Goal: Find specific page/section: Find specific page/section

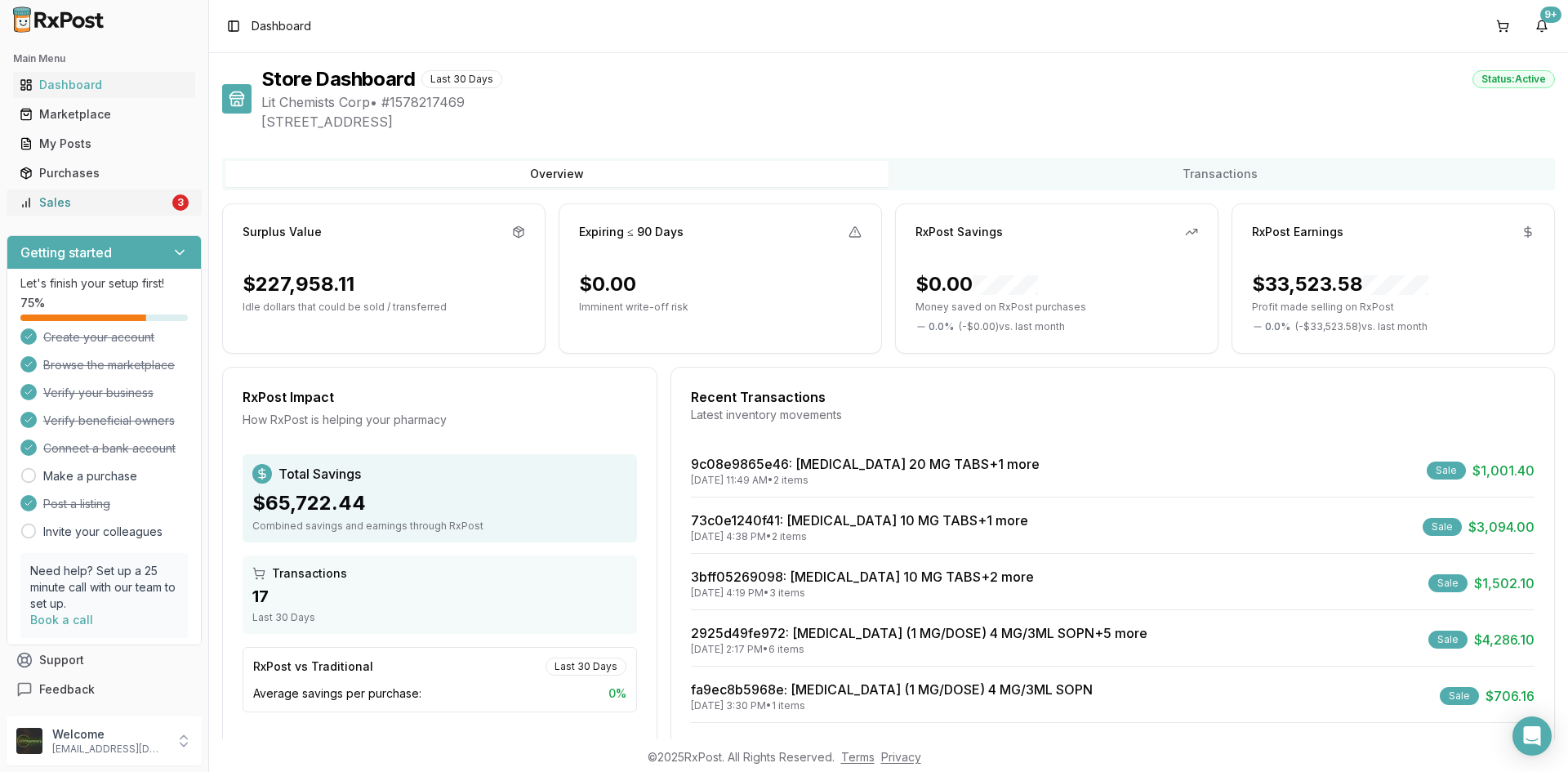
click at [95, 195] on div "Sales" at bounding box center [94, 202] width 149 height 16
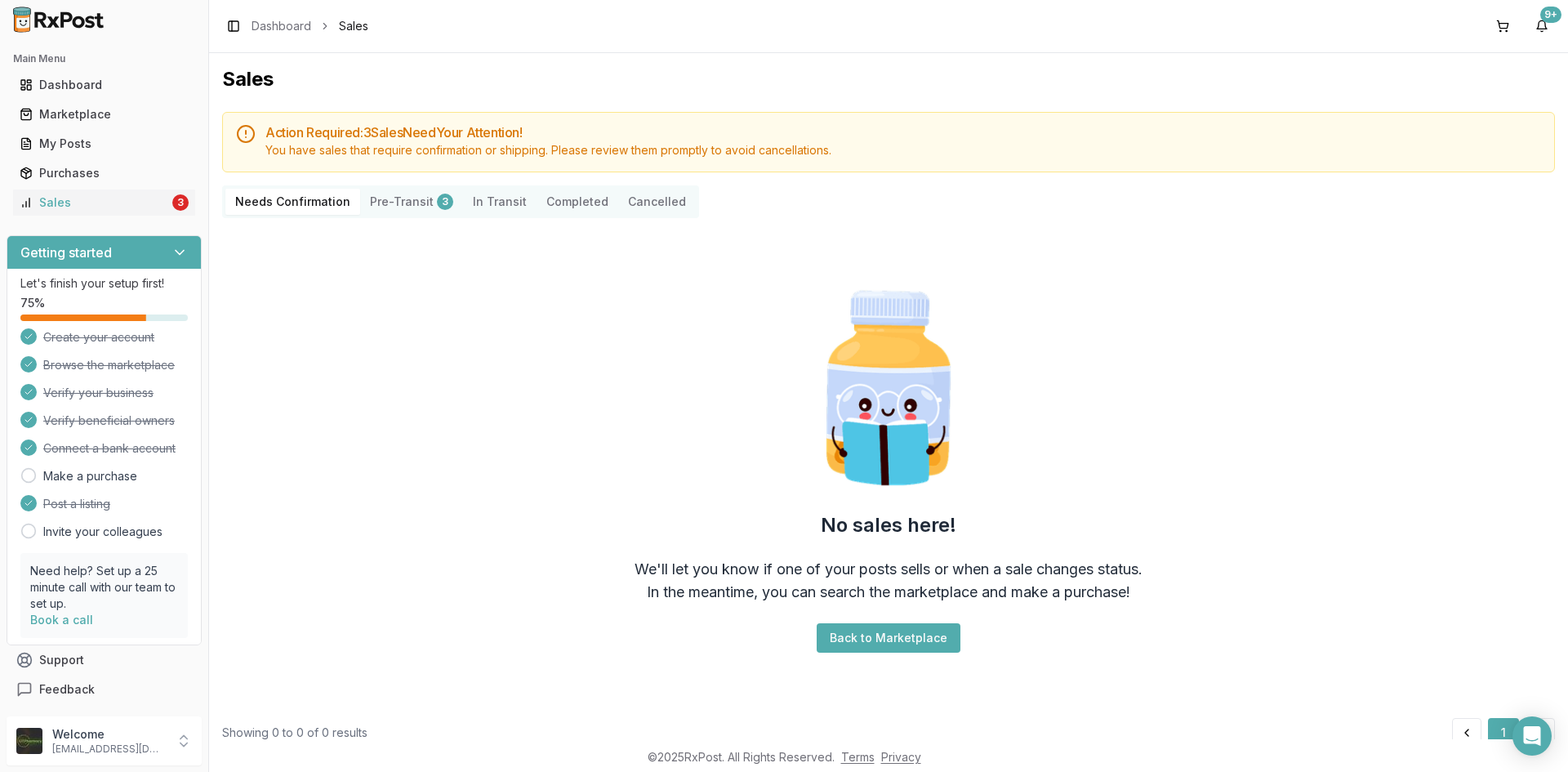
click at [391, 204] on button "Pre-Transit 3" at bounding box center [412, 201] width 103 height 26
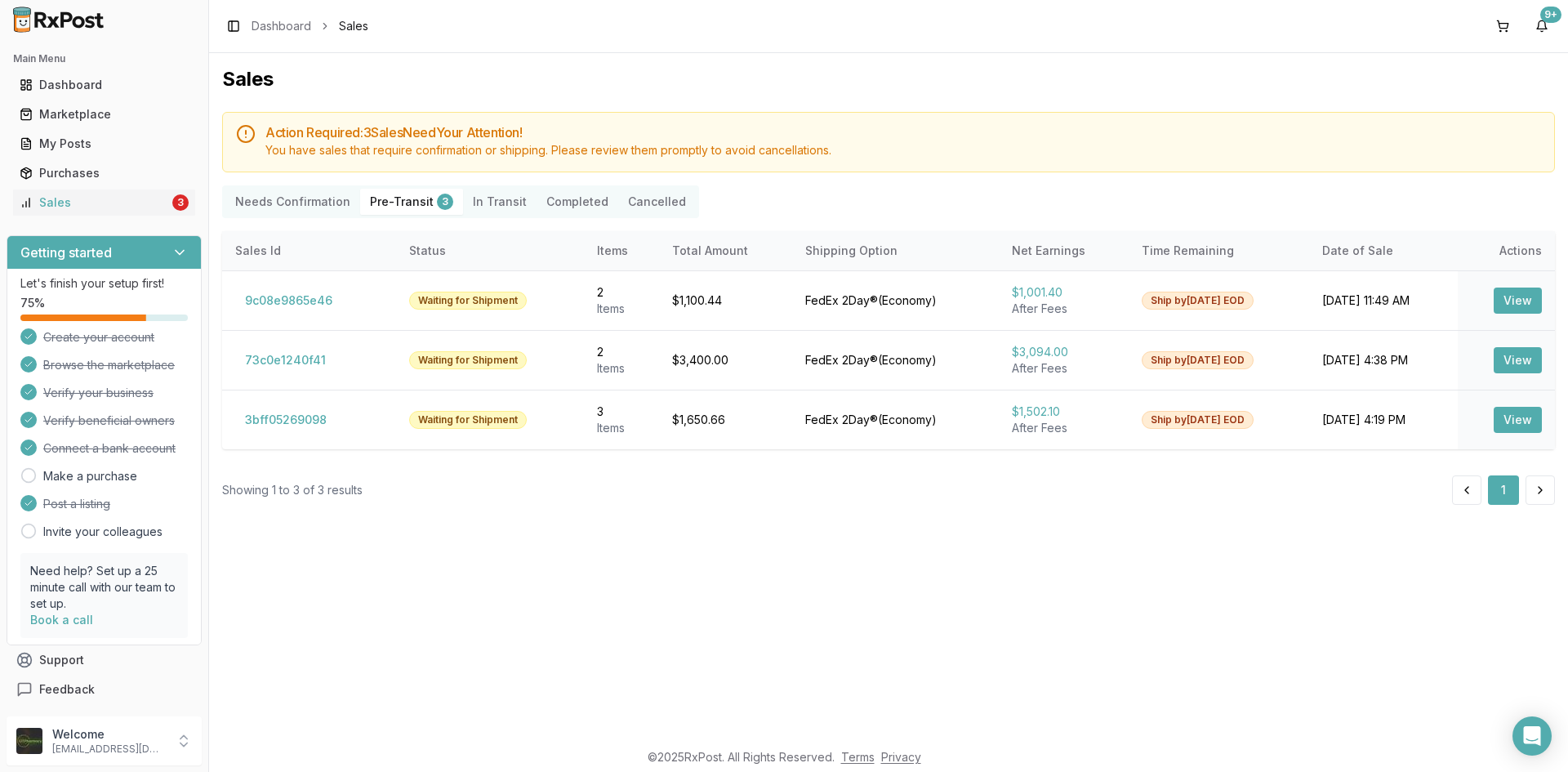
click at [174, 246] on icon at bounding box center [179, 252] width 16 height 16
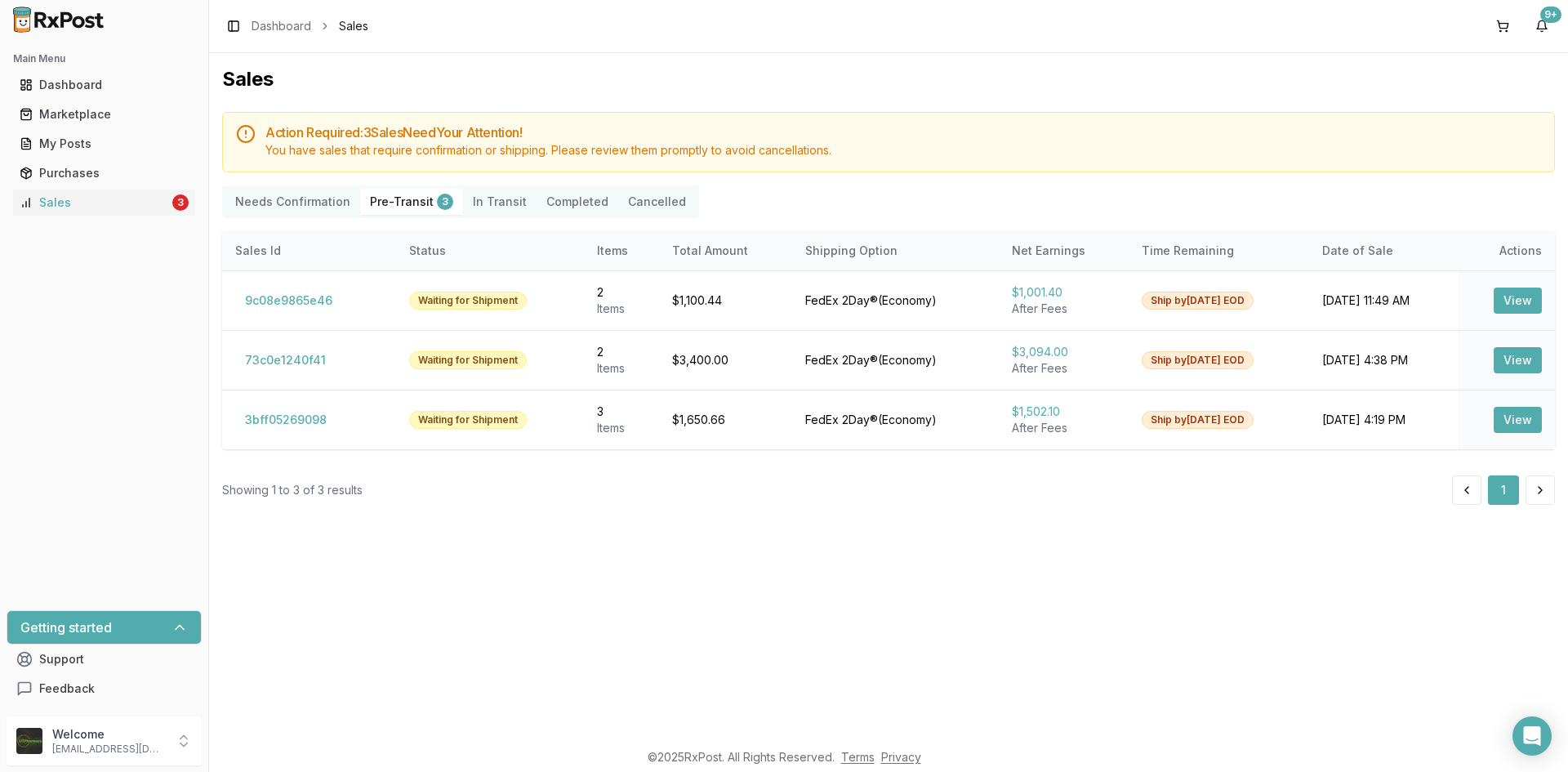
click at [302, 202] on Confirmation "Needs Confirmation" at bounding box center [293, 201] width 135 height 26
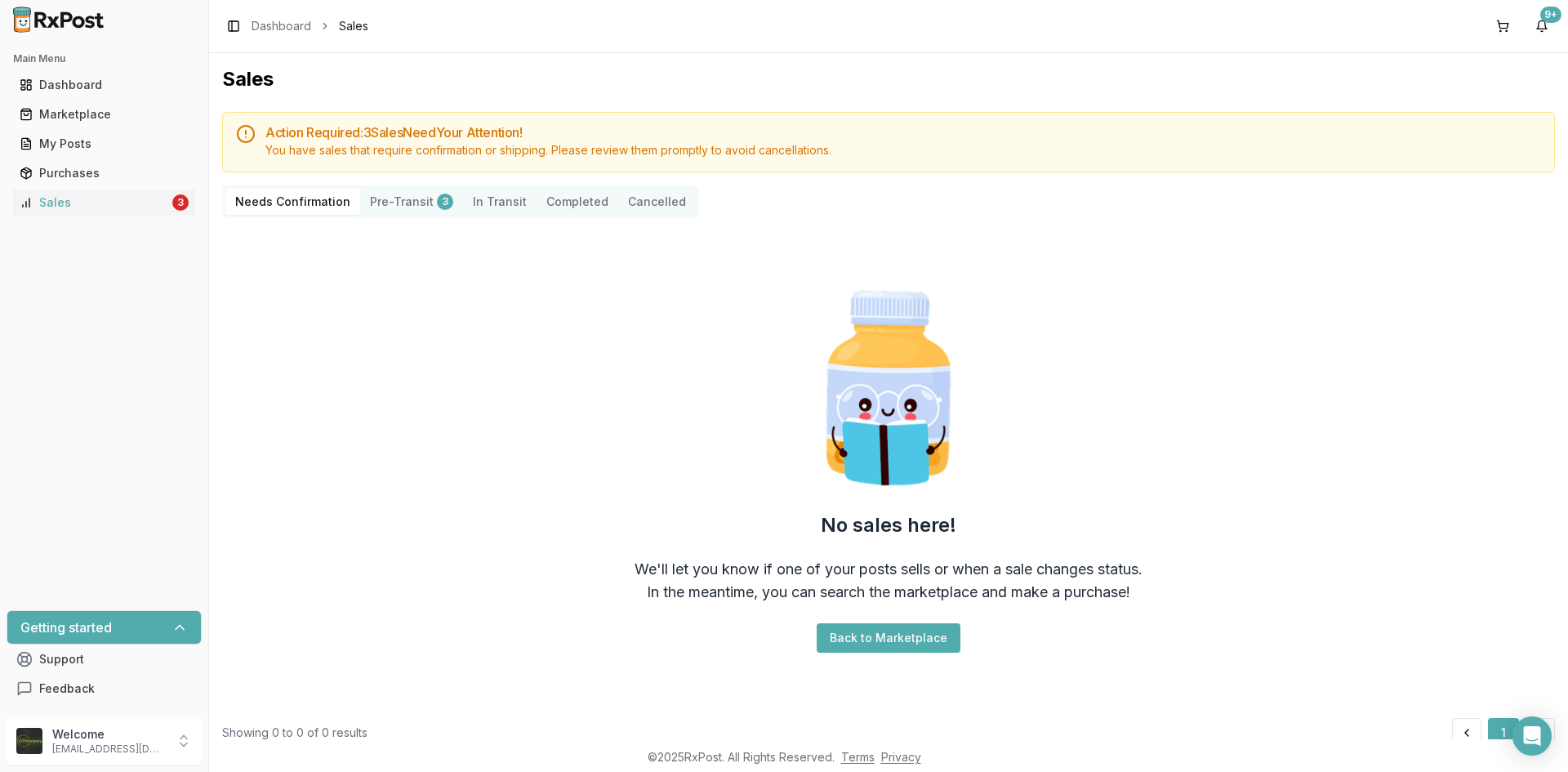
click at [403, 210] on button "Pre-Transit 3" at bounding box center [412, 201] width 103 height 26
